Goal: Task Accomplishment & Management: Complete application form

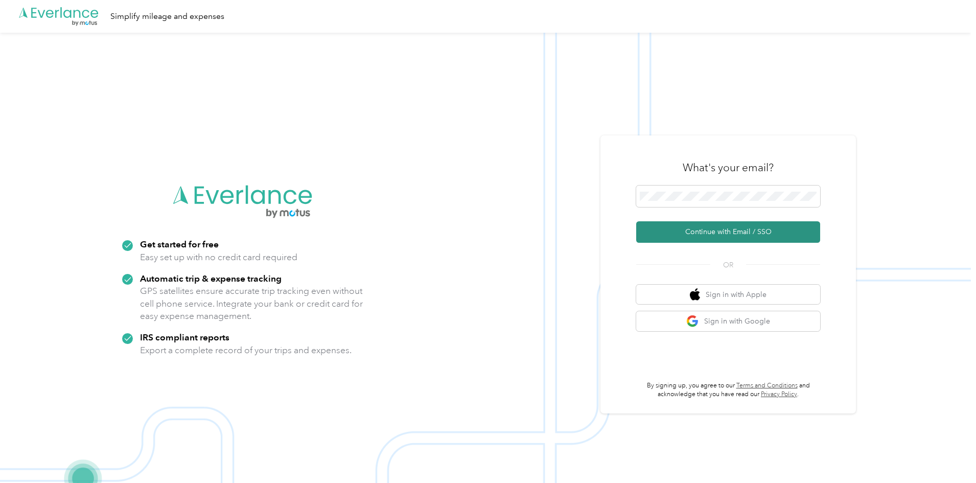
click at [735, 235] on button "Continue with Email / SSO" at bounding box center [728, 231] width 184 height 21
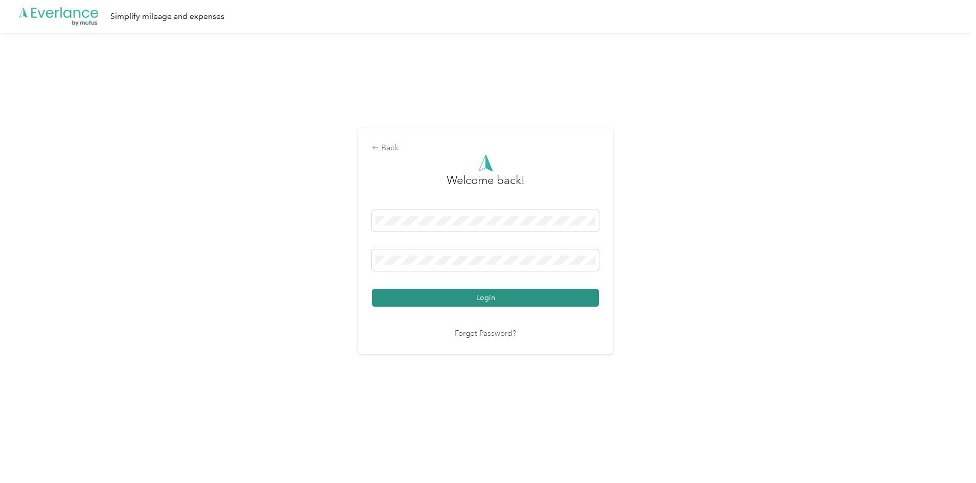
click at [478, 294] on button "Login" at bounding box center [485, 298] width 227 height 18
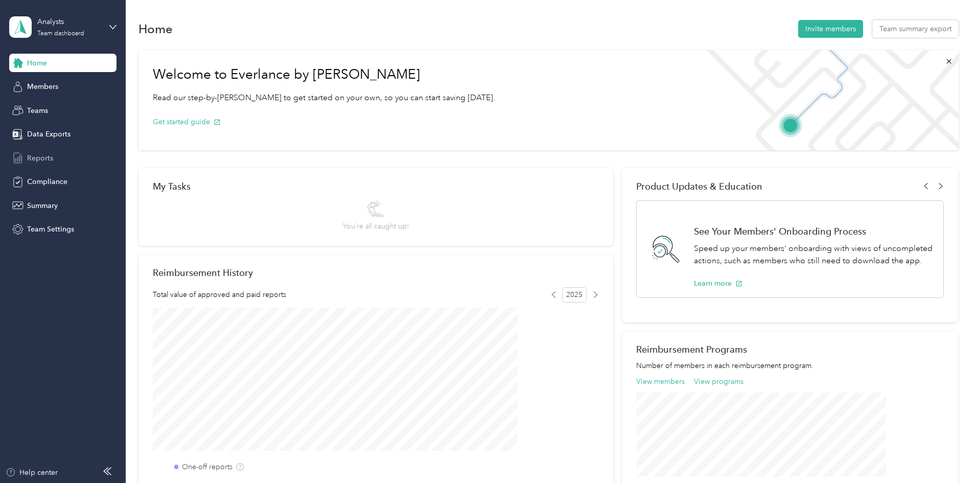
click at [37, 155] on span "Reports" at bounding box center [40, 158] width 26 height 11
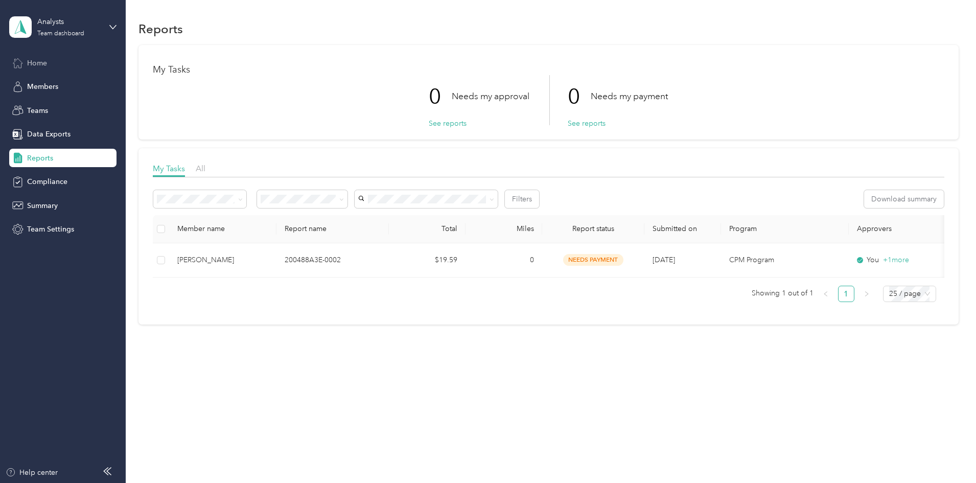
click at [35, 55] on div "Home" at bounding box center [62, 63] width 107 height 18
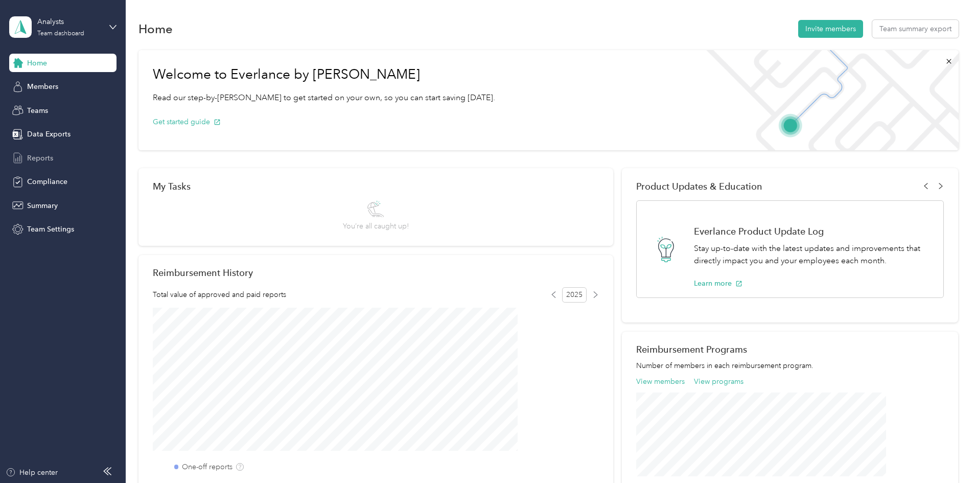
click at [37, 160] on span "Reports" at bounding box center [40, 158] width 26 height 11
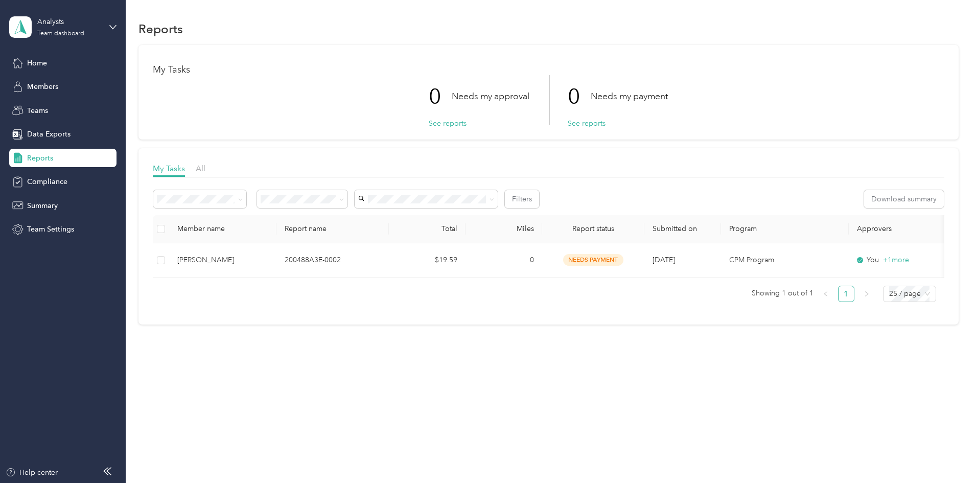
click at [183, 25] on h1 "Reports" at bounding box center [161, 29] width 44 height 11
click at [914, 10] on div "Reports My Tasks 0 Needs my approval See reports 0 Needs my payment See reports…" at bounding box center [549, 190] width 846 height 380
click at [112, 24] on icon at bounding box center [112, 27] width 7 height 7
click at [62, 106] on div "Personal dashboard" at bounding box center [50, 107] width 64 height 11
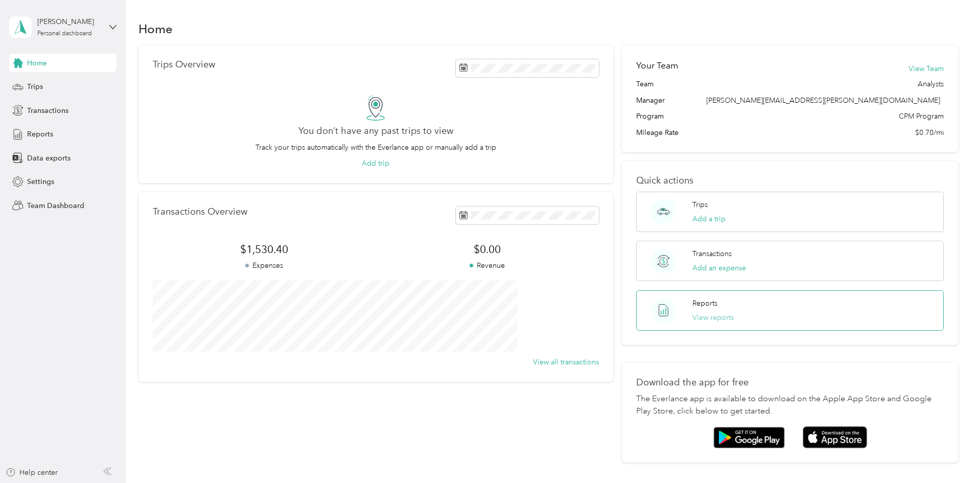
click at [706, 316] on button "View reports" at bounding box center [713, 317] width 41 height 11
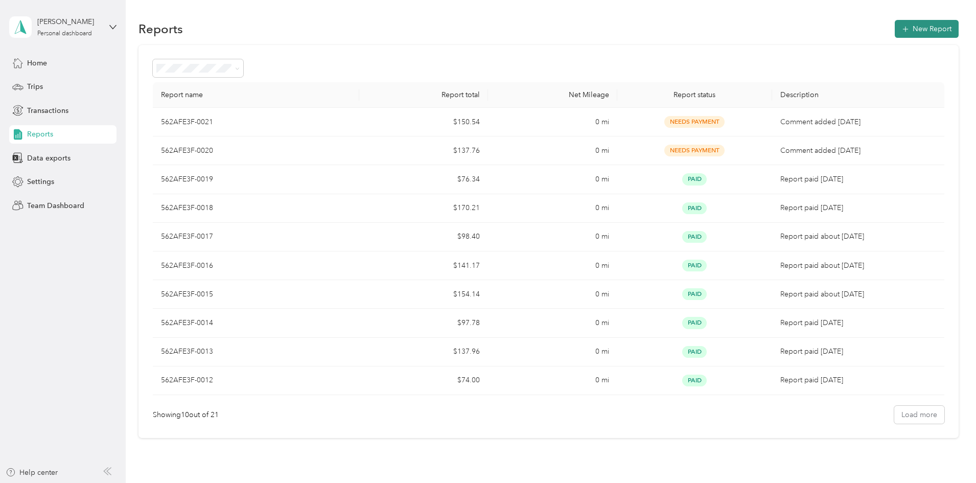
click at [895, 28] on button "New Report" at bounding box center [927, 29] width 64 height 18
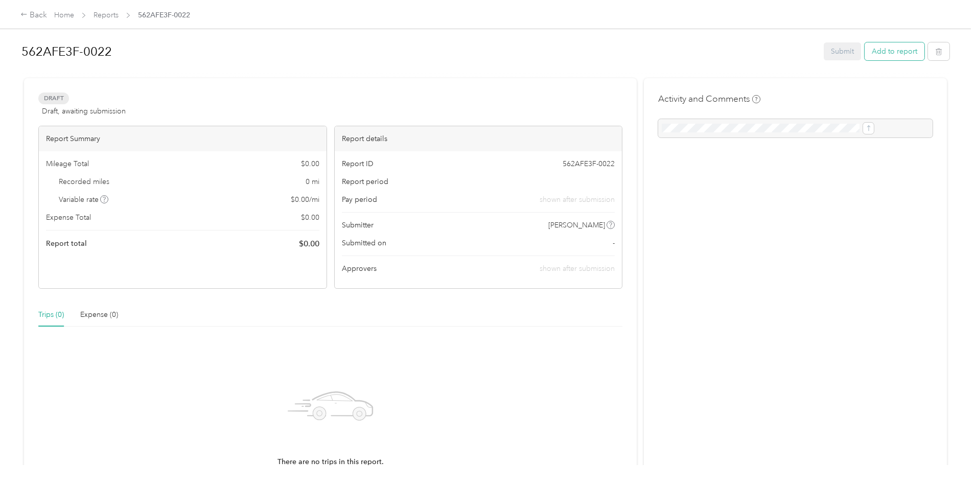
click at [865, 48] on button "Add to report" at bounding box center [895, 51] width 60 height 18
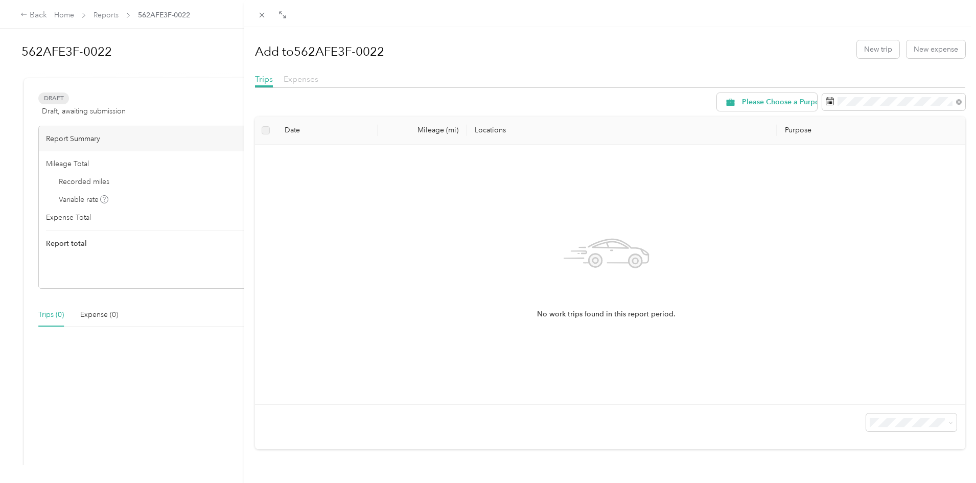
click at [293, 78] on span "Expenses" at bounding box center [301, 79] width 35 height 10
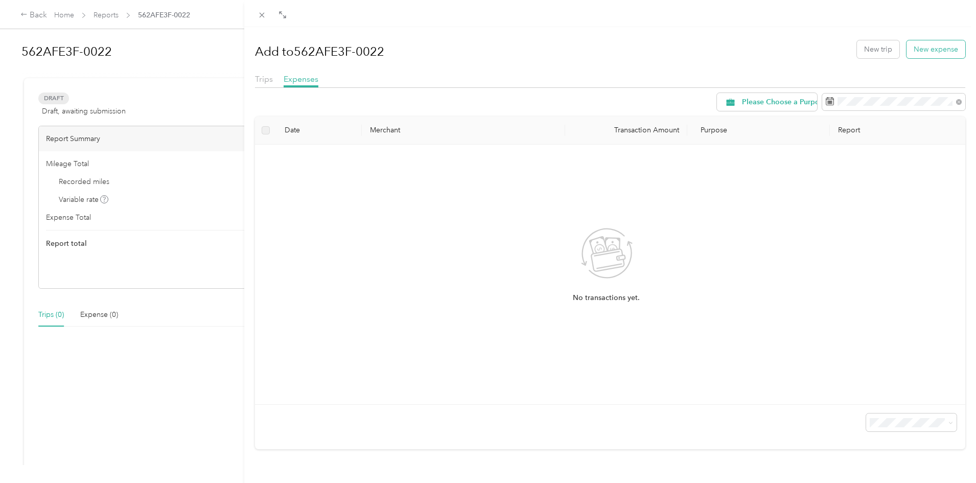
click at [927, 49] on button "New expense" at bounding box center [936, 49] width 59 height 18
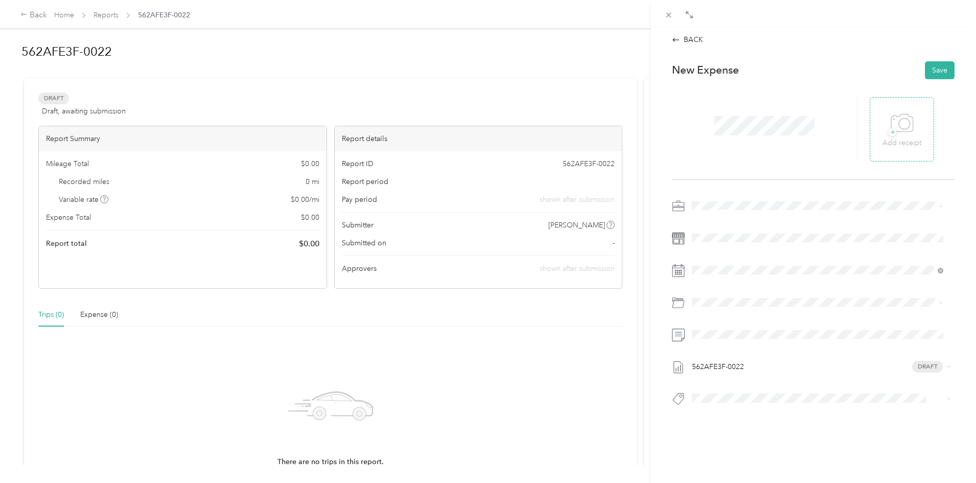
click at [890, 130] on span "+" at bounding box center [893, 132] width 8 height 8
click at [739, 241] on span "Employee Morale" at bounding box center [724, 241] width 57 height 9
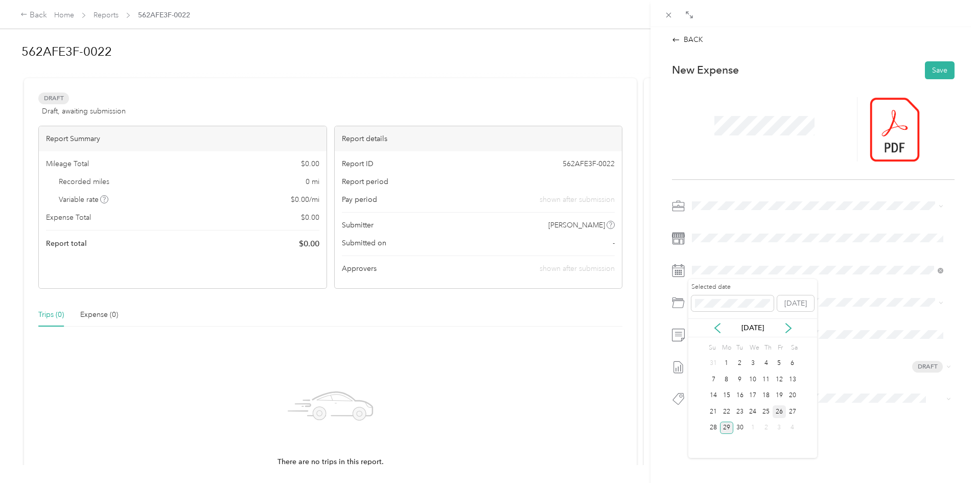
click at [779, 412] on div "26" at bounding box center [779, 411] width 13 height 13
click at [928, 70] on button "Save" at bounding box center [940, 70] width 30 height 18
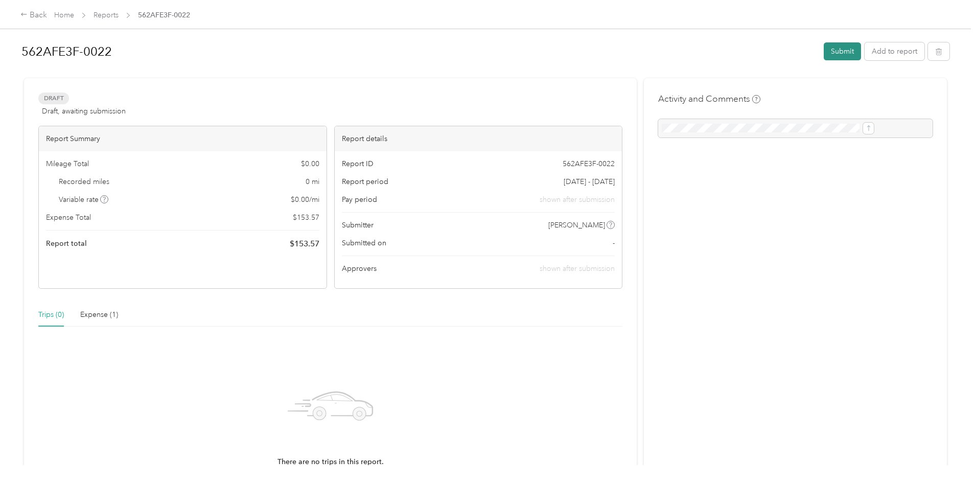
click at [824, 52] on button "Submit" at bounding box center [842, 51] width 37 height 18
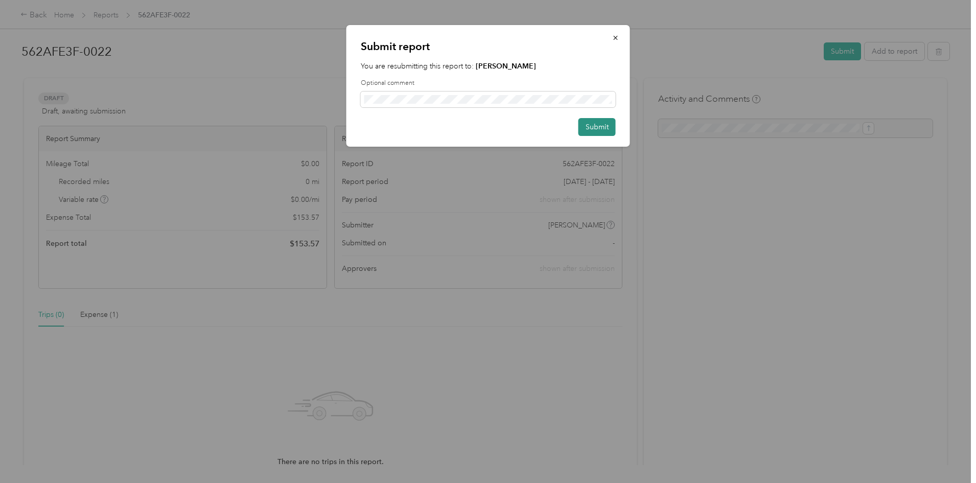
click at [599, 126] on button "Submit" at bounding box center [597, 127] width 37 height 18
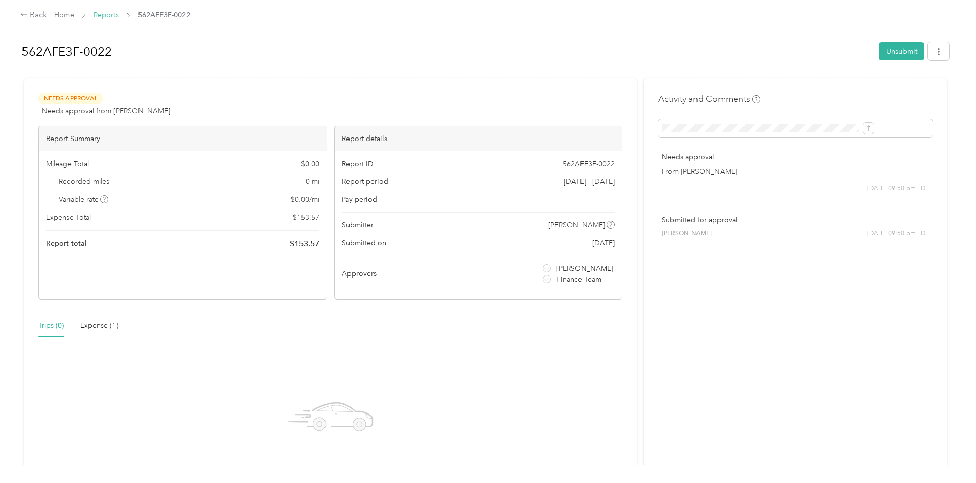
click at [119, 14] on link "Reports" at bounding box center [106, 15] width 25 height 9
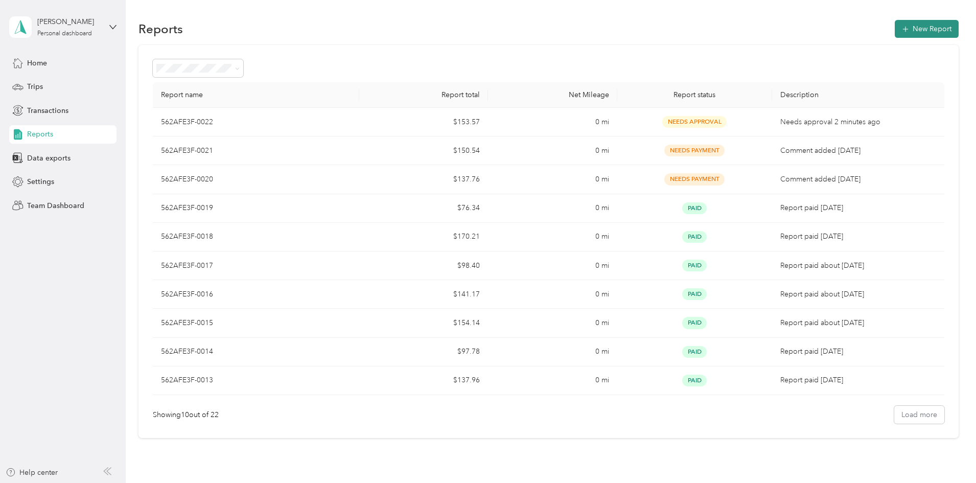
click at [895, 25] on button "New Report" at bounding box center [927, 29] width 64 height 18
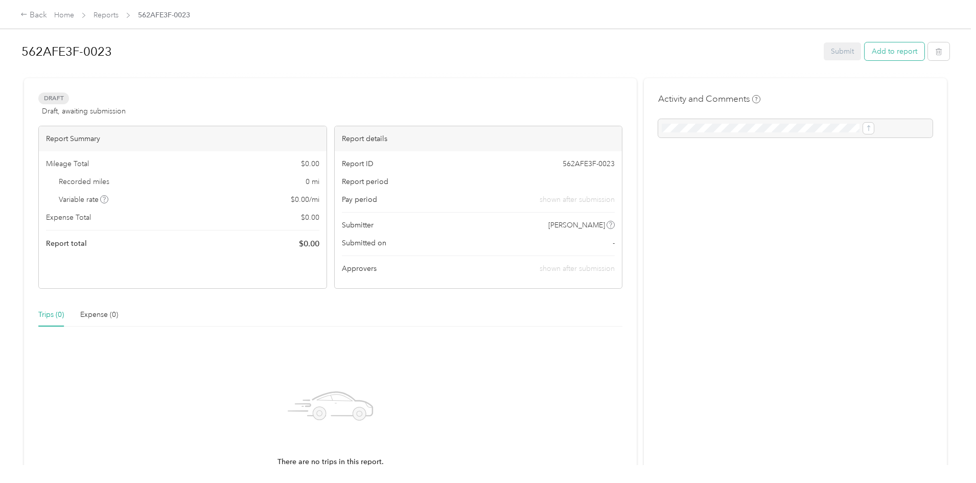
click at [865, 50] on button "Add to report" at bounding box center [895, 51] width 60 height 18
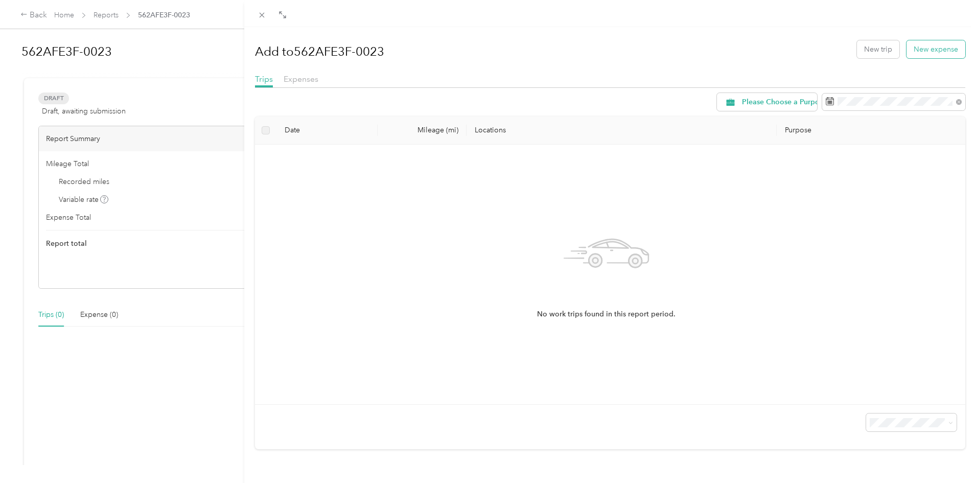
click at [924, 49] on button "New expense" at bounding box center [936, 49] width 59 height 18
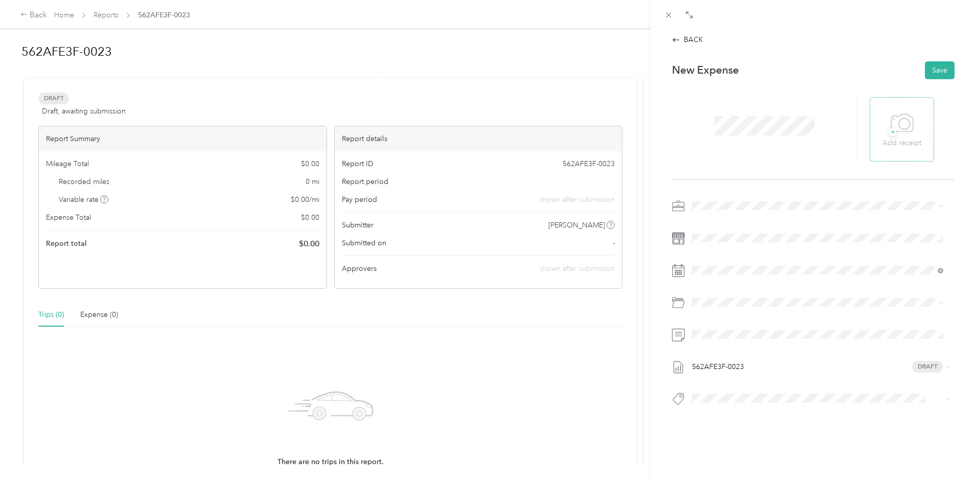
click at [891, 131] on span "+" at bounding box center [893, 132] width 8 height 8
click at [822, 199] on span at bounding box center [822, 206] width 266 height 16
click at [941, 207] on icon at bounding box center [941, 206] width 5 height 5
click at [742, 244] on div "Employee Morale" at bounding box center [818, 241] width 244 height 11
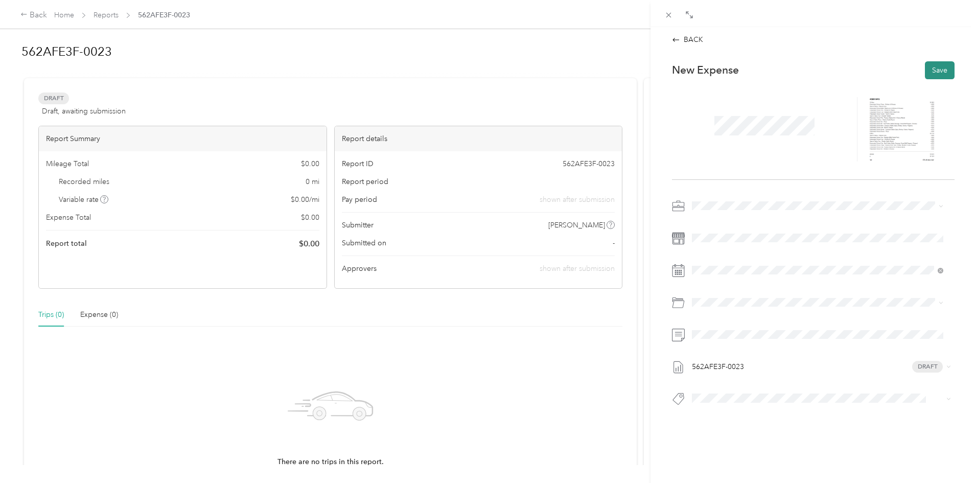
click at [932, 66] on button "Save" at bounding box center [940, 70] width 30 height 18
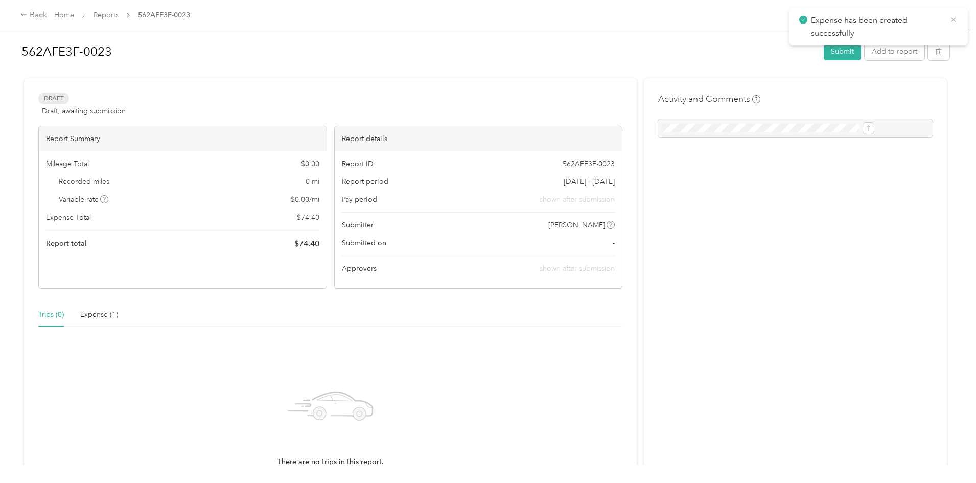
click at [956, 16] on icon at bounding box center [954, 19] width 8 height 9
click at [118, 312] on div "Expense (1)" at bounding box center [99, 314] width 38 height 11
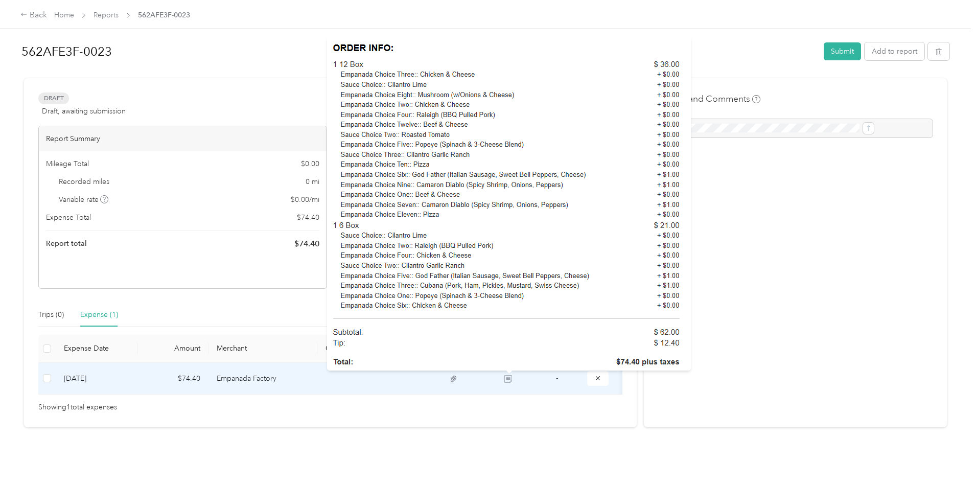
click at [459, 376] on icon at bounding box center [453, 379] width 9 height 9
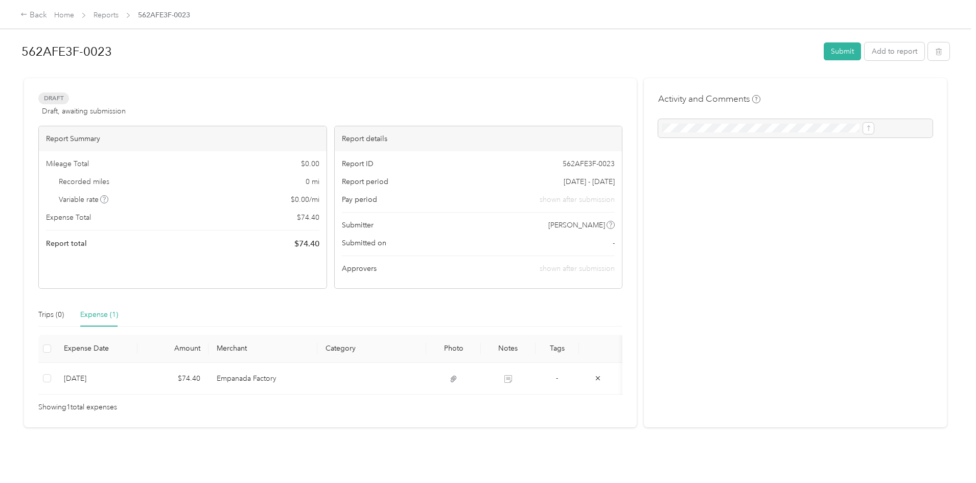
click at [763, 299] on div "Activity and Comments" at bounding box center [795, 252] width 303 height 349
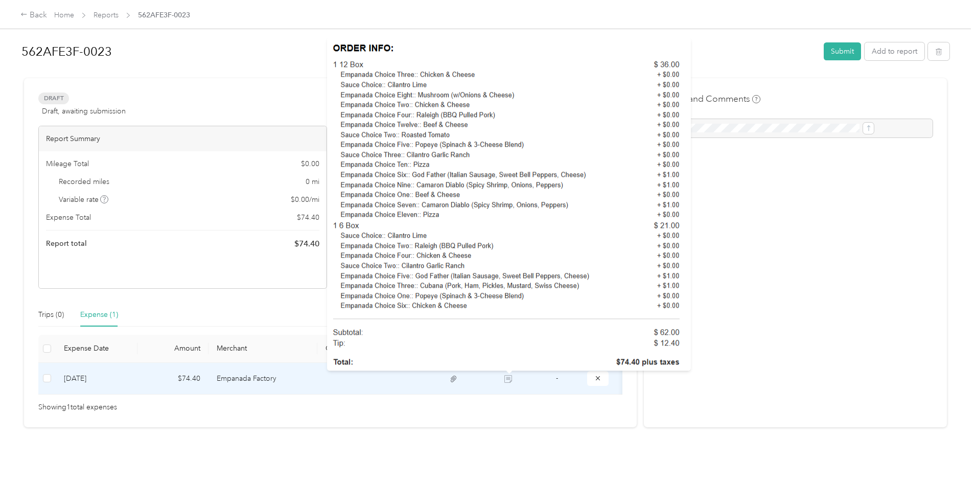
click at [457, 378] on icon at bounding box center [454, 379] width 6 height 7
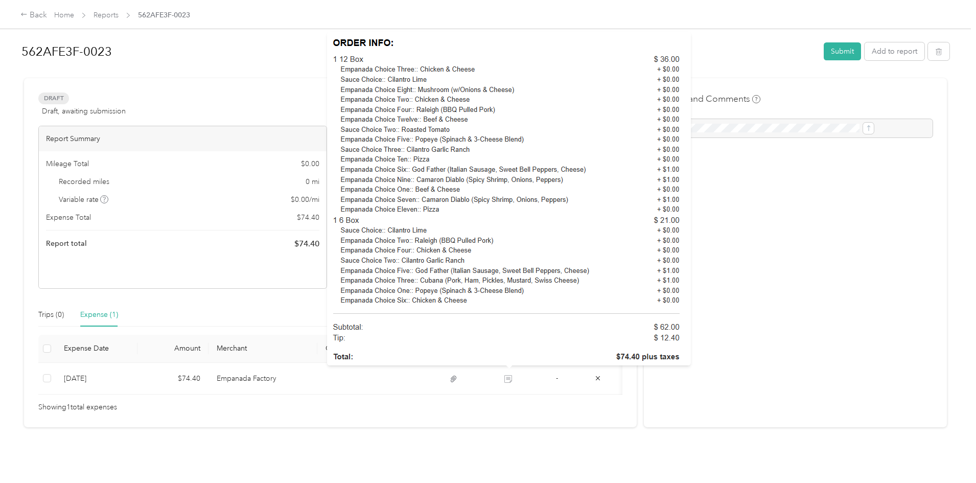
click at [725, 401] on div "Activity and Comments" at bounding box center [795, 252] width 303 height 349
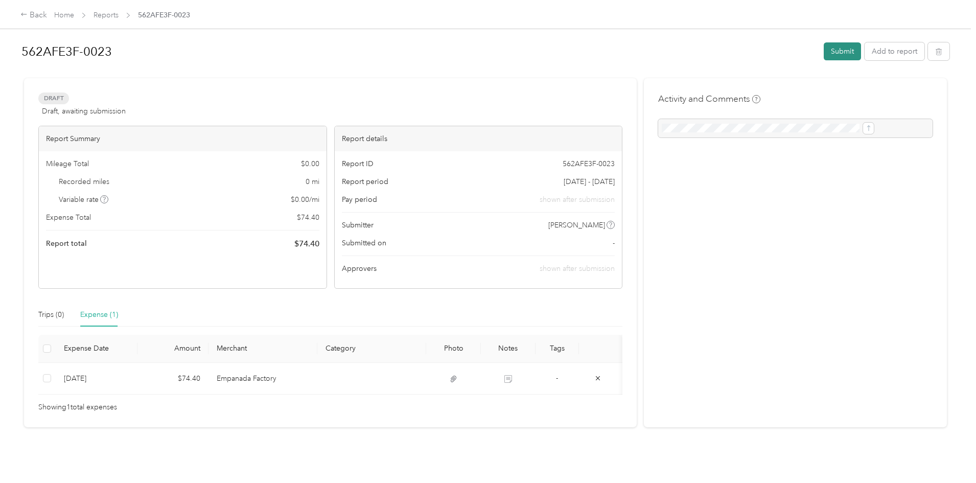
click at [824, 48] on button "Submit" at bounding box center [842, 51] width 37 height 18
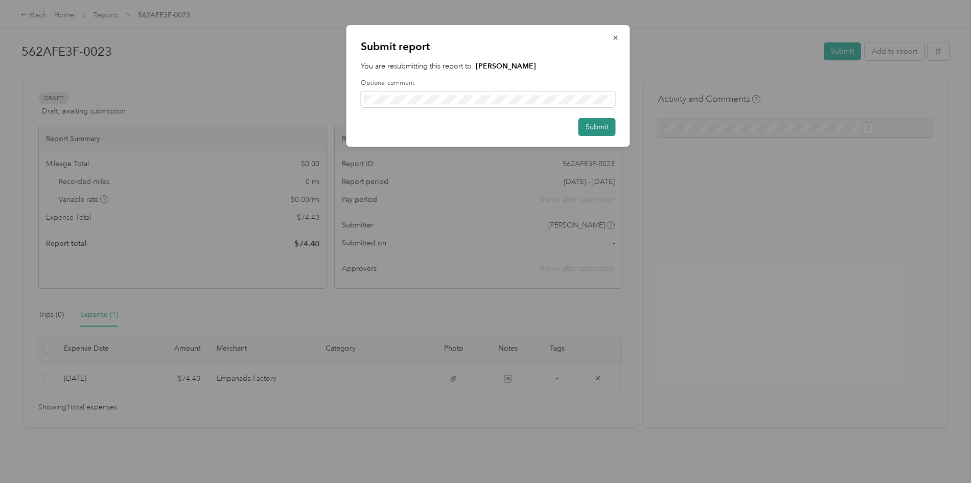
click at [595, 127] on button "Submit" at bounding box center [597, 127] width 37 height 18
